Goal: Task Accomplishment & Management: Use online tool/utility

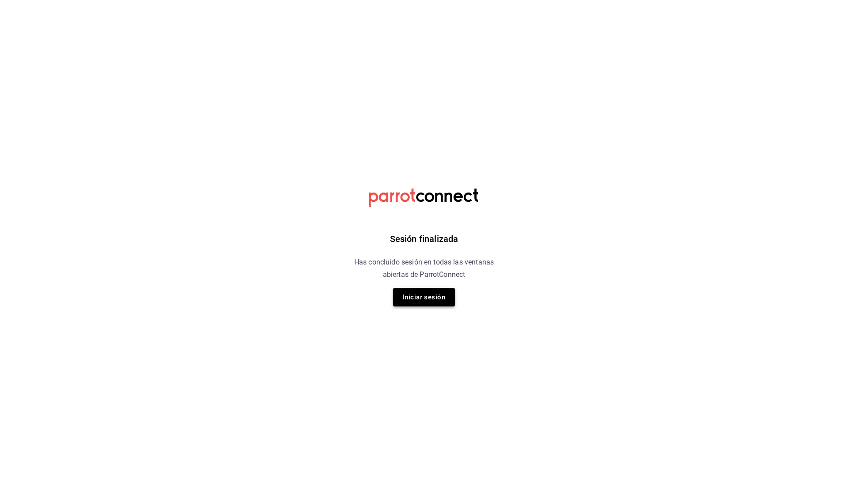
click at [425, 293] on button "Iniciar sesión" at bounding box center [424, 297] width 62 height 19
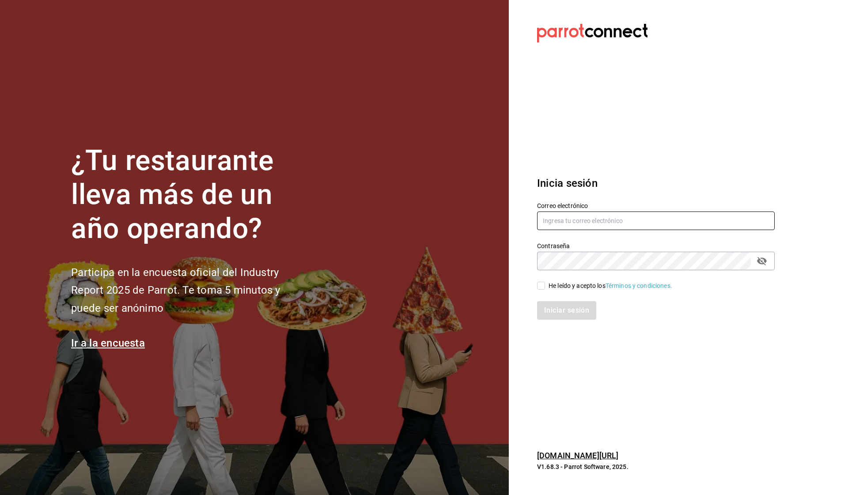
type input "oscurobrebaje@gmail.com"
click at [543, 284] on input "He leído y acepto los Términos y condiciones." at bounding box center [541, 286] width 8 height 8
checkbox input "true"
click at [558, 314] on button "Iniciar sesión" at bounding box center [567, 310] width 60 height 19
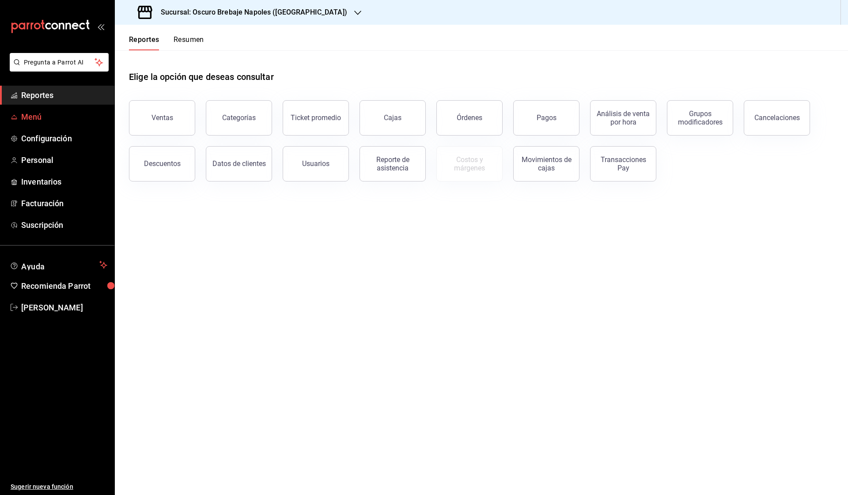
click at [74, 113] on span "Menú" at bounding box center [64, 117] width 86 height 12
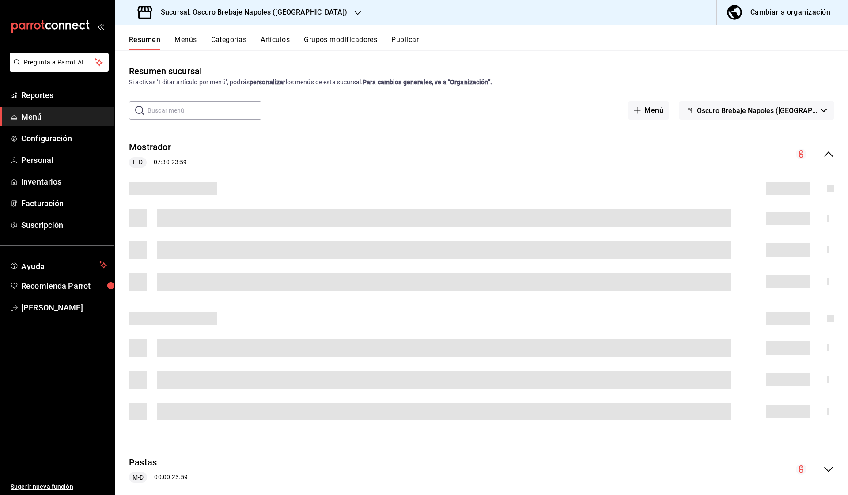
click at [769, 16] on div "Cambiar a organización" at bounding box center [790, 12] width 80 height 12
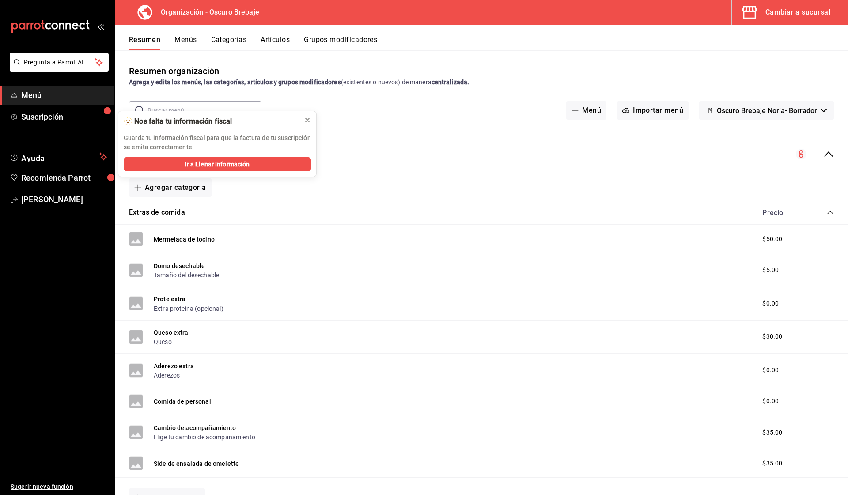
click at [309, 122] on icon at bounding box center [308, 120] width 4 height 4
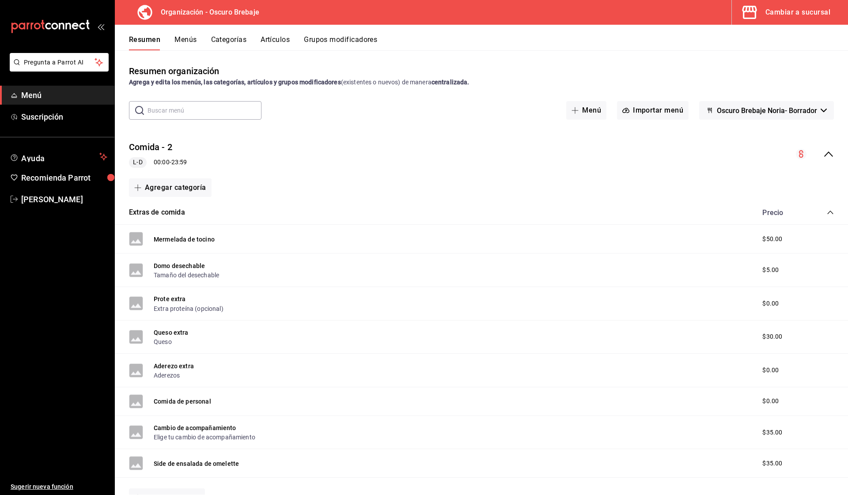
click at [182, 39] on button "Menús" at bounding box center [185, 42] width 22 height 15
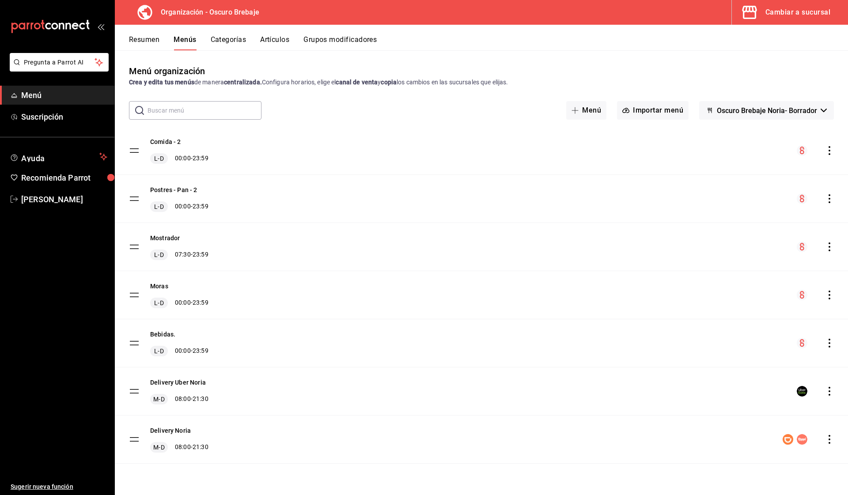
click at [232, 45] on button "Categorías" at bounding box center [229, 42] width 36 height 15
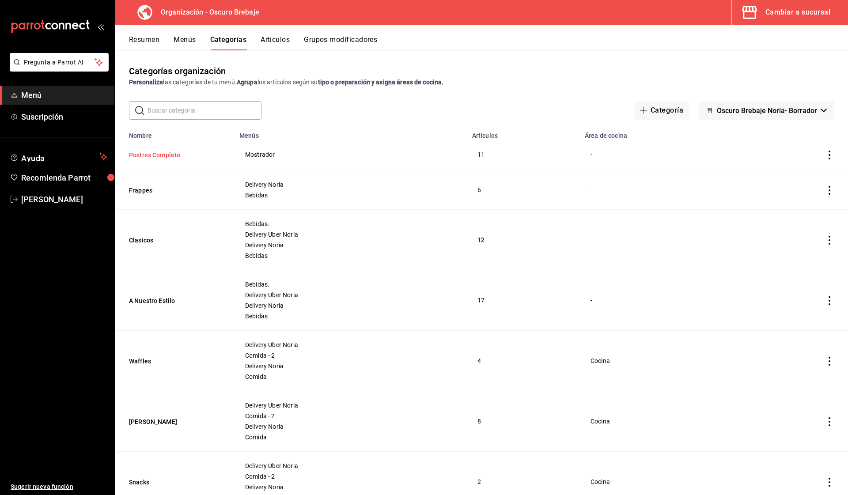
click at [180, 155] on button "Postres Completo" at bounding box center [173, 155] width 88 height 9
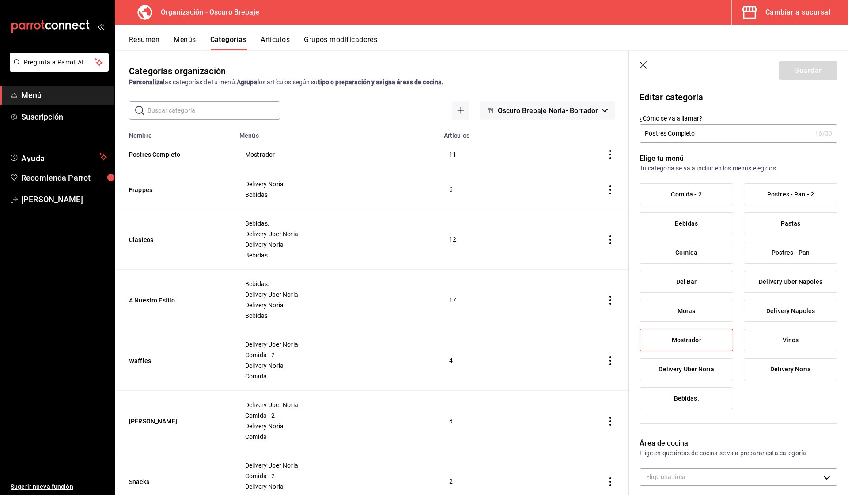
click at [284, 42] on button "Artículos" at bounding box center [275, 42] width 29 height 15
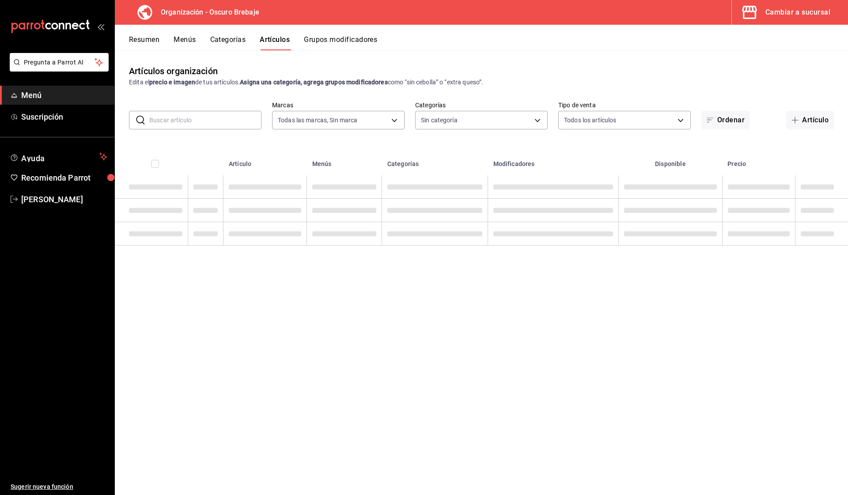
type input "60eeec2a-7fcf-4dfc-9e27-c0a56f8d929a,ea9f937b-5759-43eb-85d9-873fe32bdc9d"
type input "9cf533e3-0533-46ed-a9d7-ef38ee89e663,951d6d72-52ad-4dfb-9609-95e8261e7cf2,e72e3…"
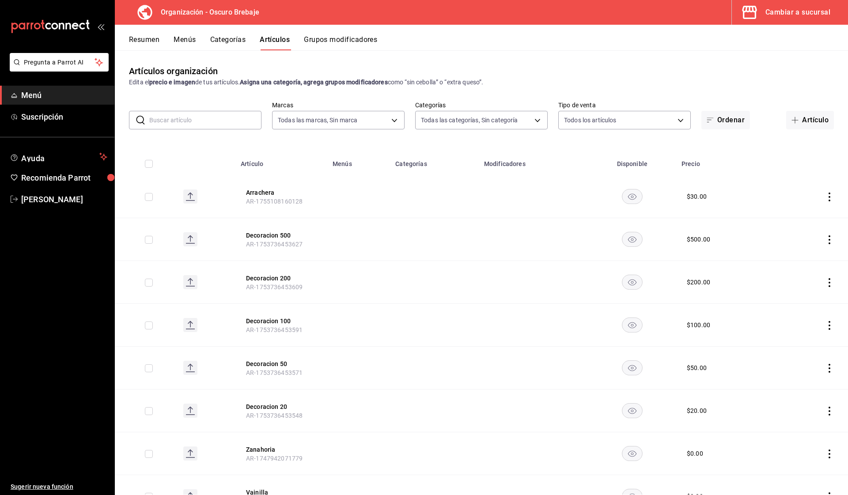
click at [234, 122] on input "text" at bounding box center [205, 120] width 112 height 18
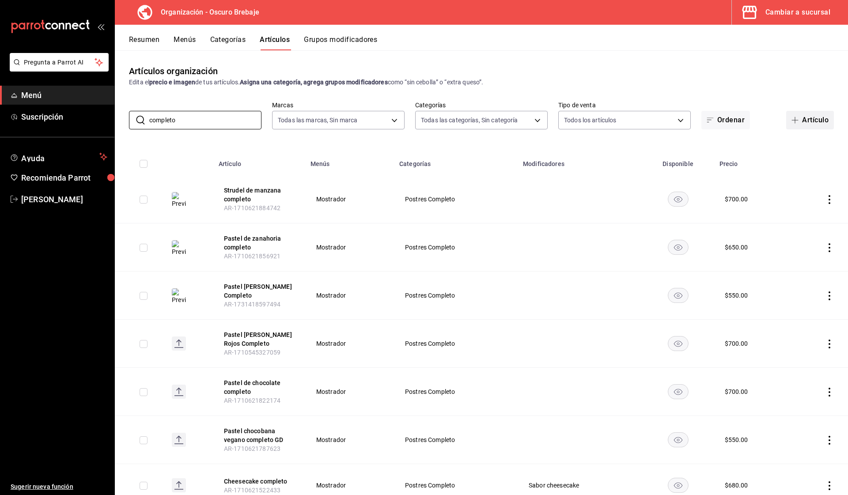
type input "completo"
click at [808, 125] on button "Artículo" at bounding box center [810, 120] width 48 height 19
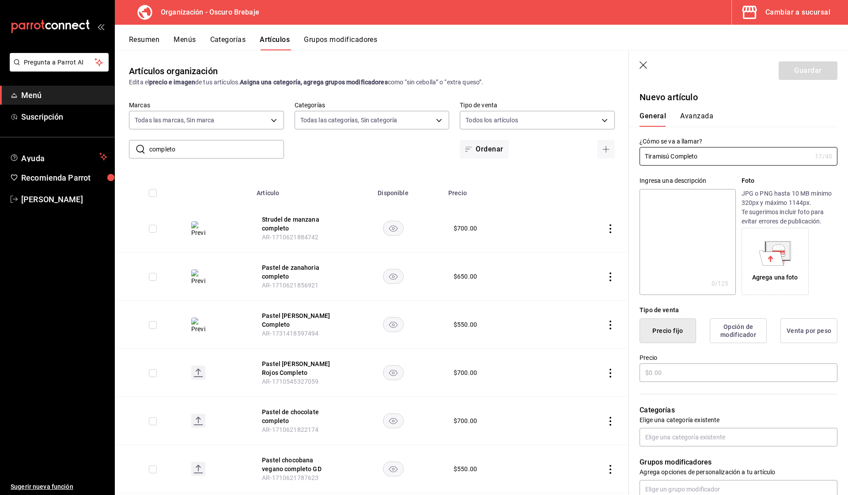
scroll to position [40, 0]
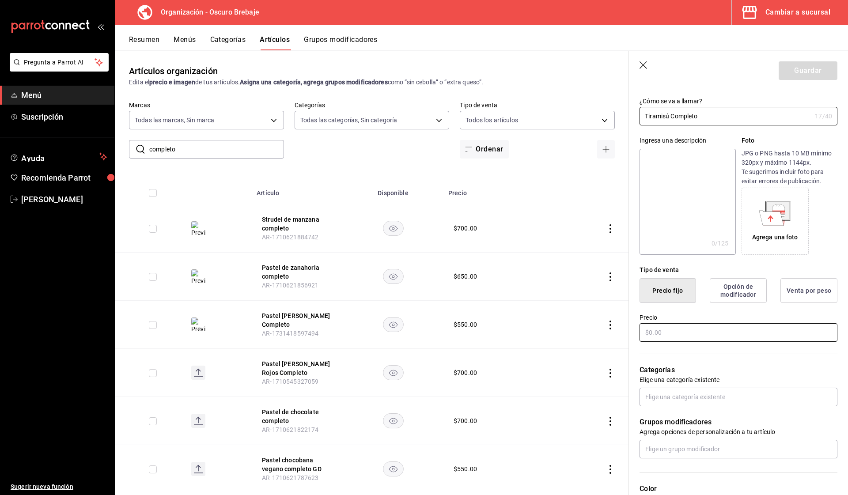
type input "Tiramisú Completo"
click at [698, 332] on input "text" at bounding box center [738, 332] width 198 height 19
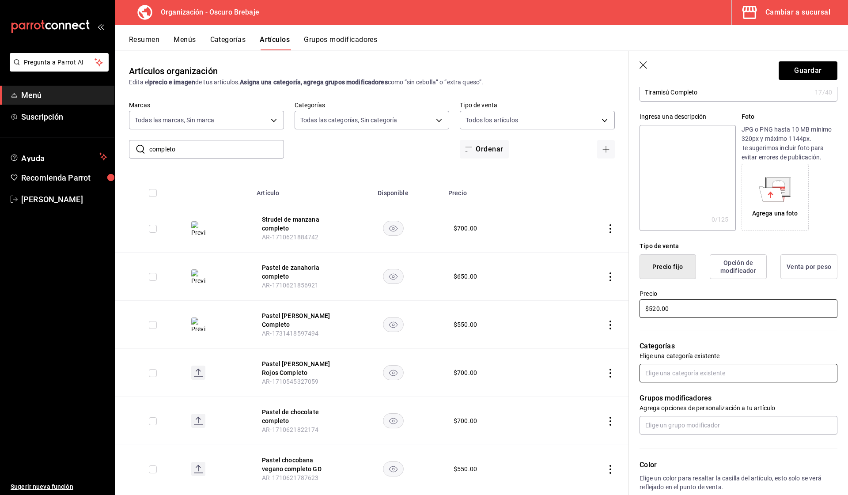
type input "$520.00"
click at [676, 378] on input "text" at bounding box center [738, 373] width 198 height 19
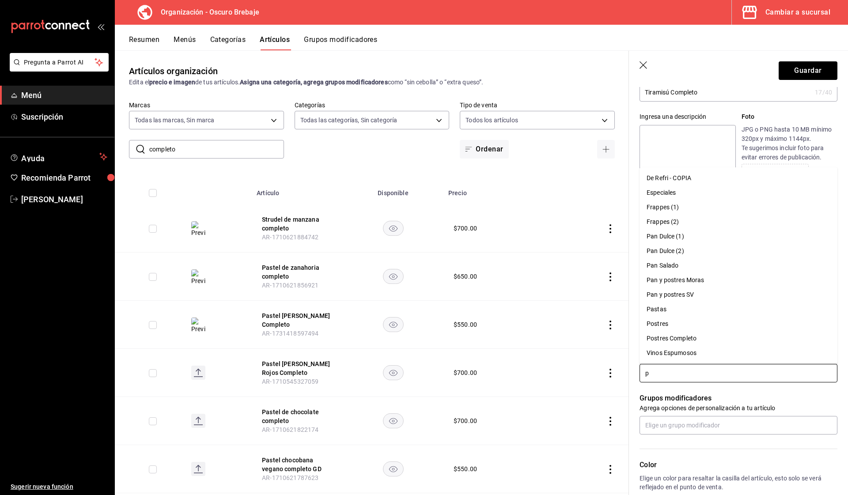
type input "po"
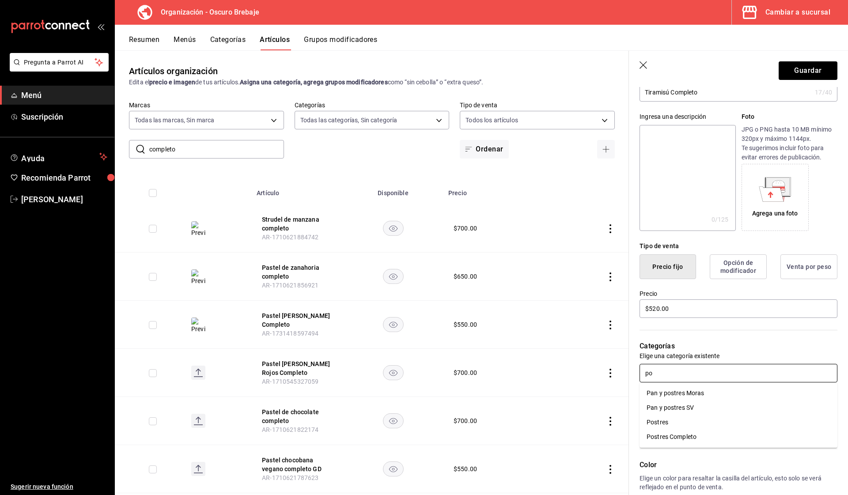
click at [684, 436] on li "Postres Completo" at bounding box center [738, 437] width 198 height 15
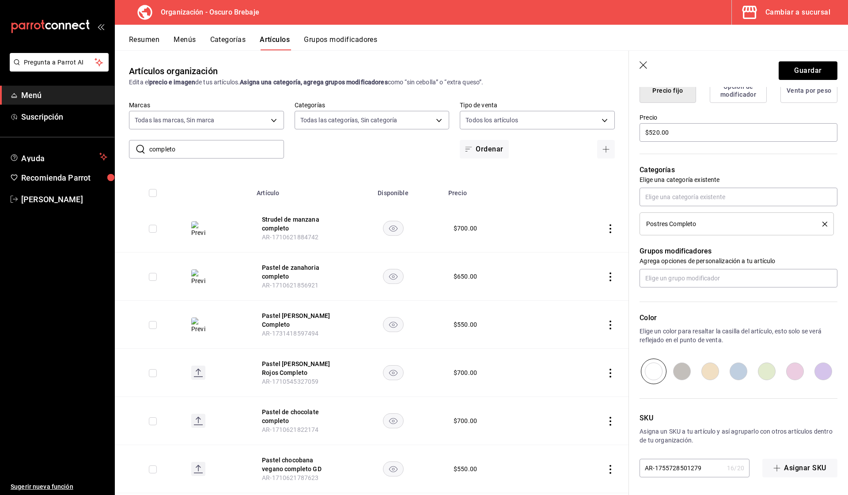
click at [796, 376] on input "radio" at bounding box center [795, 372] width 28 height 26
radio input "true"
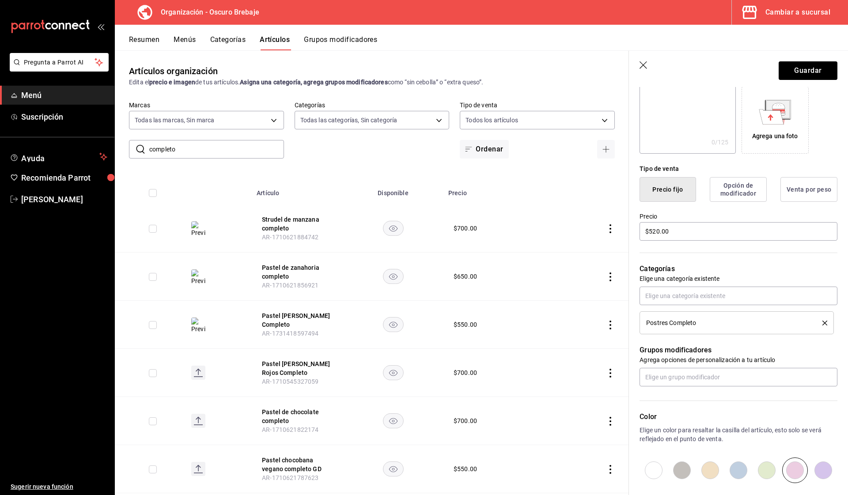
scroll to position [36, 0]
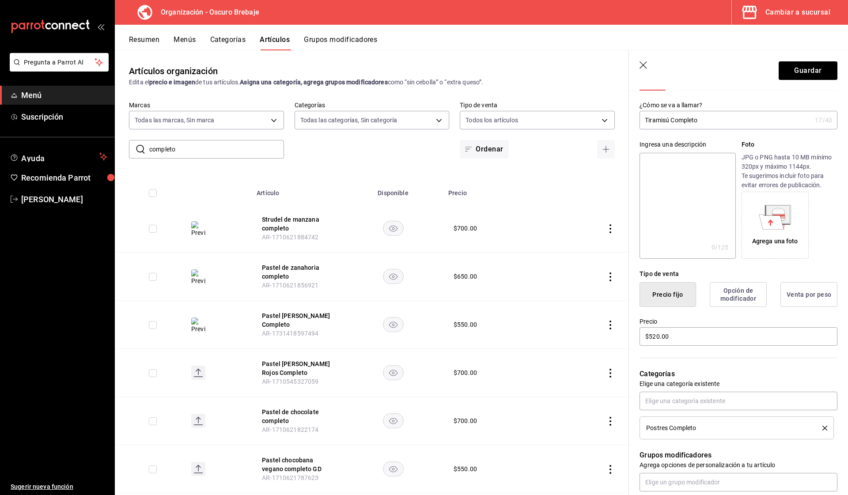
click at [809, 81] on header "Guardar" at bounding box center [738, 69] width 219 height 36
click at [798, 65] on button "Guardar" at bounding box center [808, 70] width 59 height 19
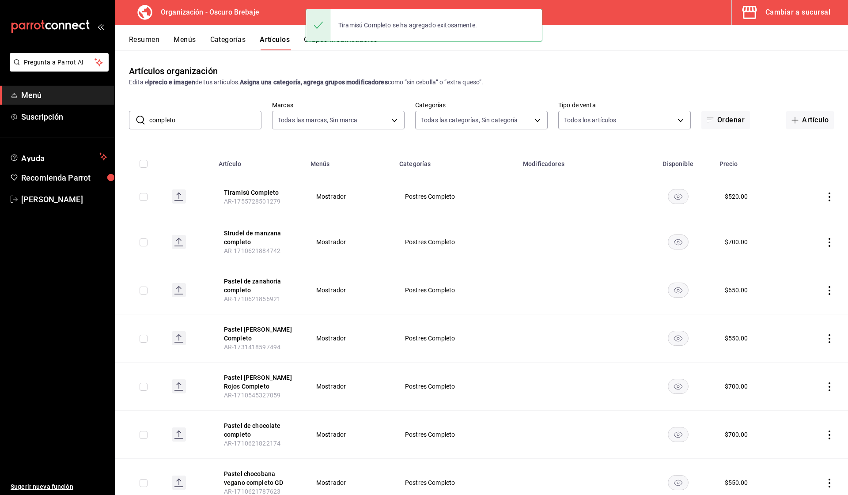
click at [225, 41] on button "Categorías" at bounding box center [228, 42] width 36 height 15
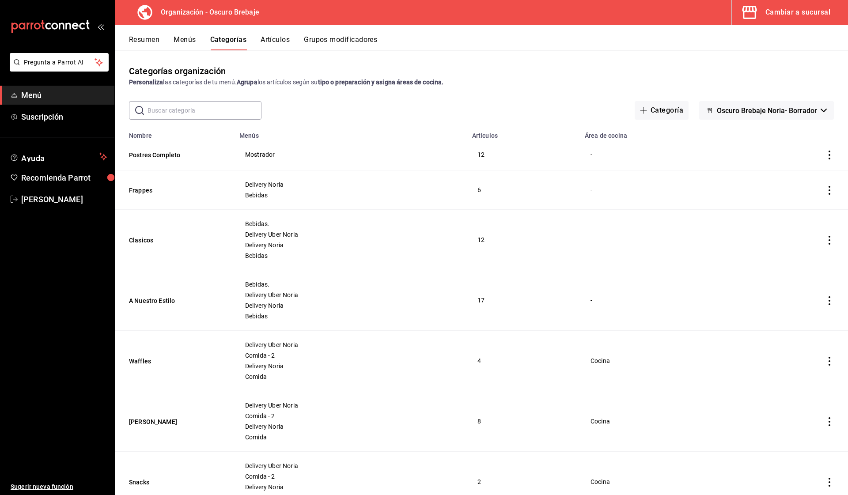
click at [185, 33] on div "Resumen Menús Categorías Artículos Grupos modificadores" at bounding box center [481, 38] width 733 height 26
click at [206, 110] on input "text" at bounding box center [204, 111] width 114 height 18
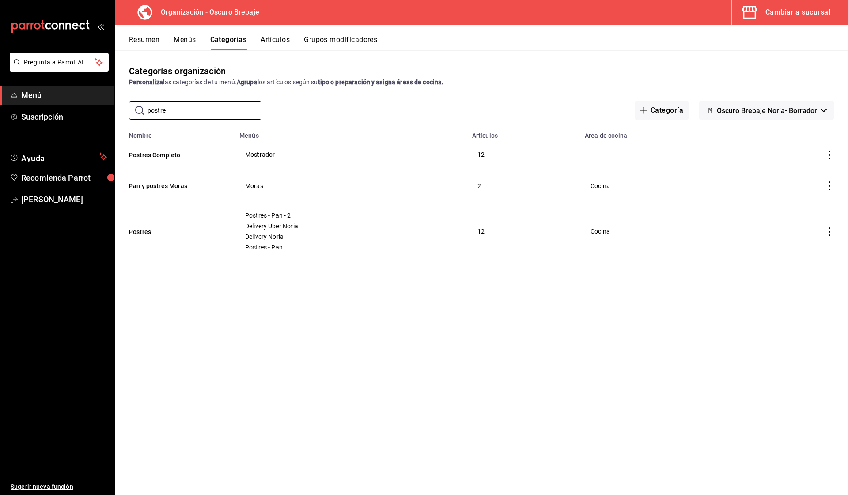
type input "postre"
click at [828, 157] on icon "actions" at bounding box center [829, 155] width 9 height 9
click at [817, 144] on div at bounding box center [424, 247] width 848 height 495
click at [189, 45] on button "Menús" at bounding box center [185, 42] width 22 height 15
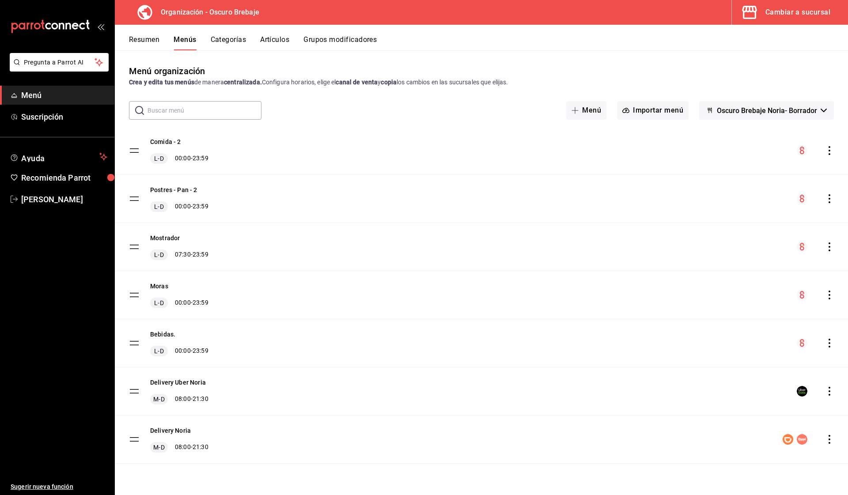
click at [827, 246] on icon "actions" at bounding box center [829, 246] width 9 height 9
click at [760, 307] on span "Copiar en otra sucursal" at bounding box center [760, 303] width 108 height 9
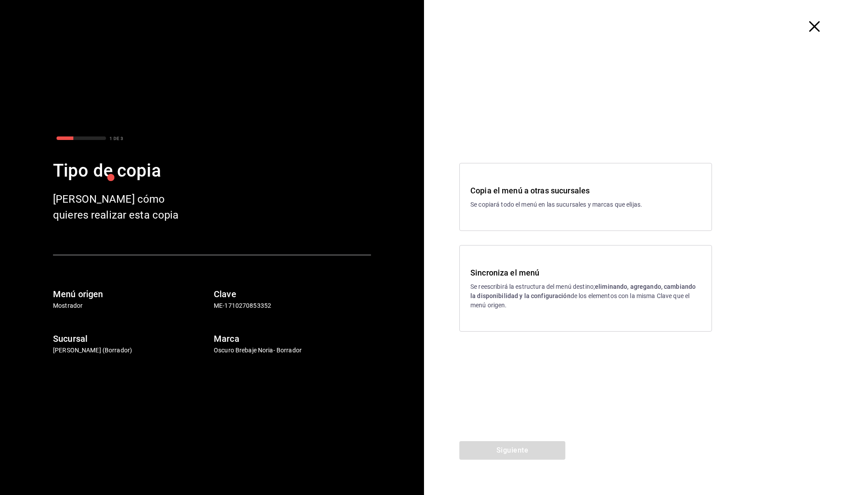
click at [498, 274] on h3 "Sincroniza el menú" at bounding box center [585, 273] width 231 height 12
click at [514, 454] on button "Siguiente" at bounding box center [512, 450] width 106 height 19
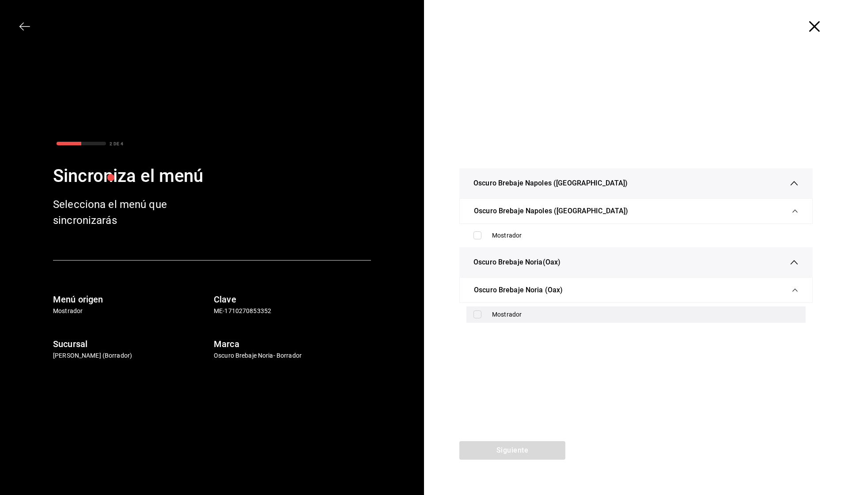
click at [477, 313] on input "checkbox" at bounding box center [477, 314] width 8 height 8
checkbox input "true"
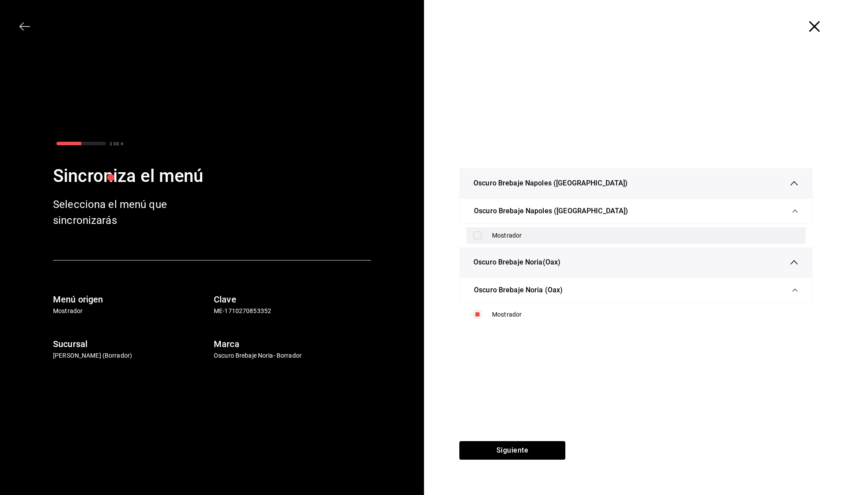
click at [474, 231] on div "Mostrador" at bounding box center [635, 235] width 339 height 16
checkbox input "true"
click at [531, 450] on button "Siguiente" at bounding box center [512, 450] width 106 height 19
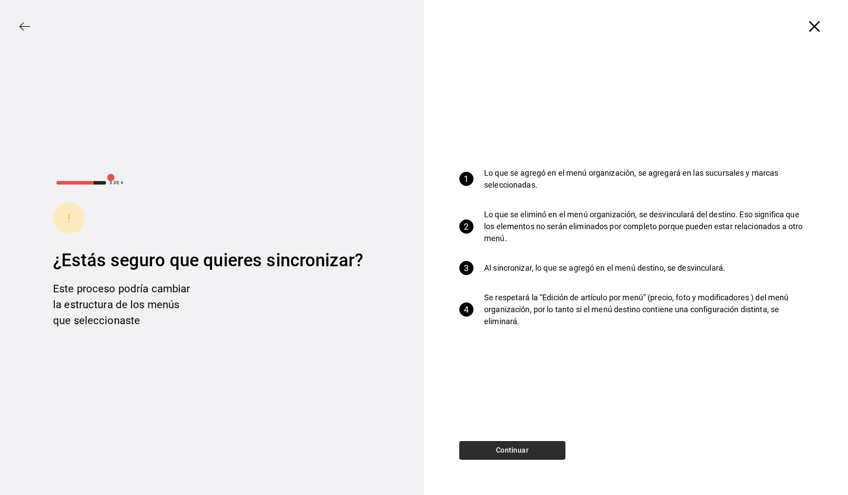
click at [537, 446] on button "Continuar" at bounding box center [512, 450] width 106 height 19
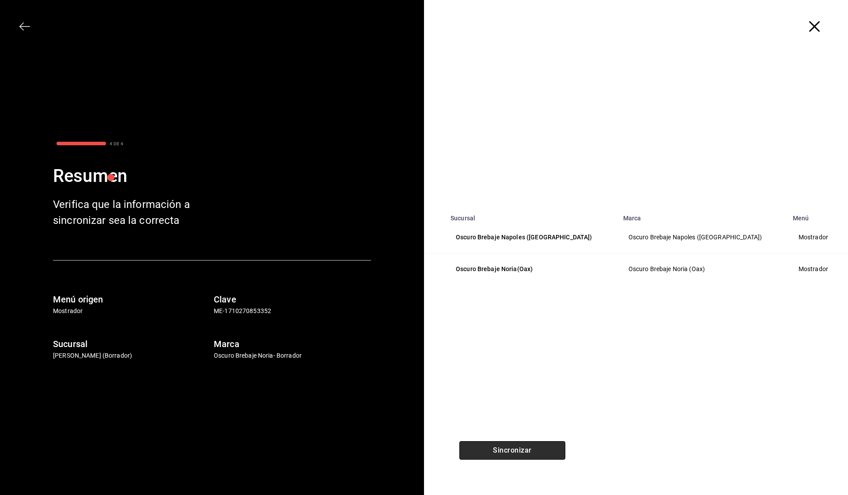
click at [540, 448] on button "Sincronizar" at bounding box center [512, 450] width 106 height 19
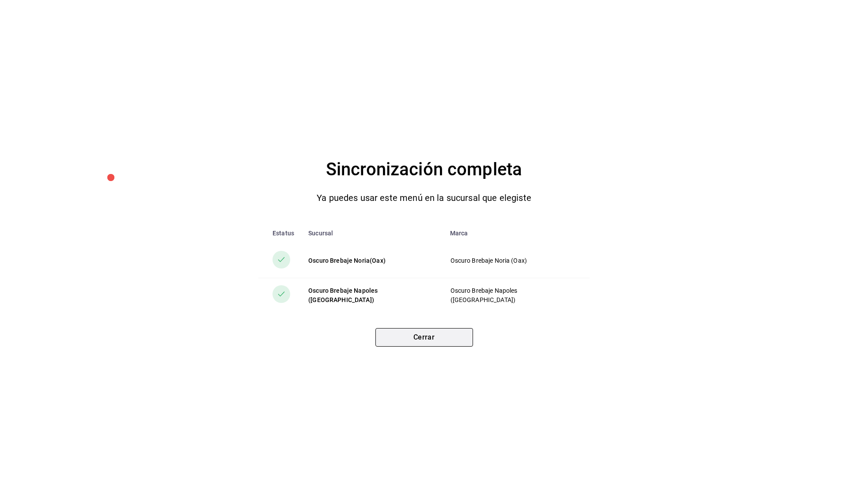
click at [449, 334] on button "Cerrar" at bounding box center [424, 337] width 98 height 19
